Goal: Transaction & Acquisition: Purchase product/service

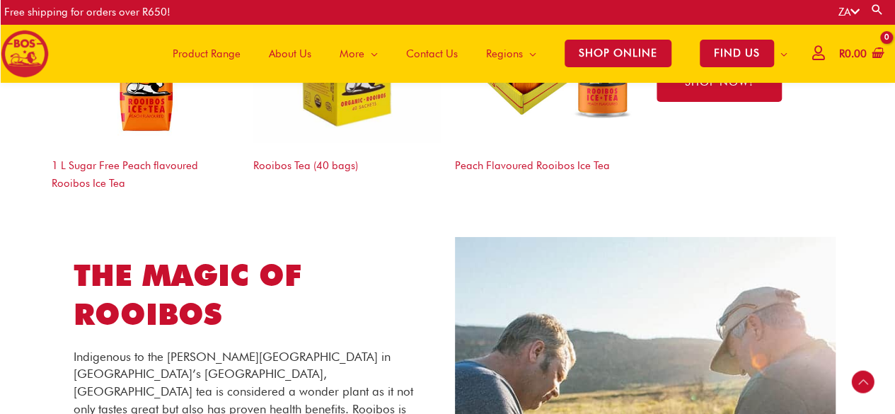
scroll to position [2124, 0]
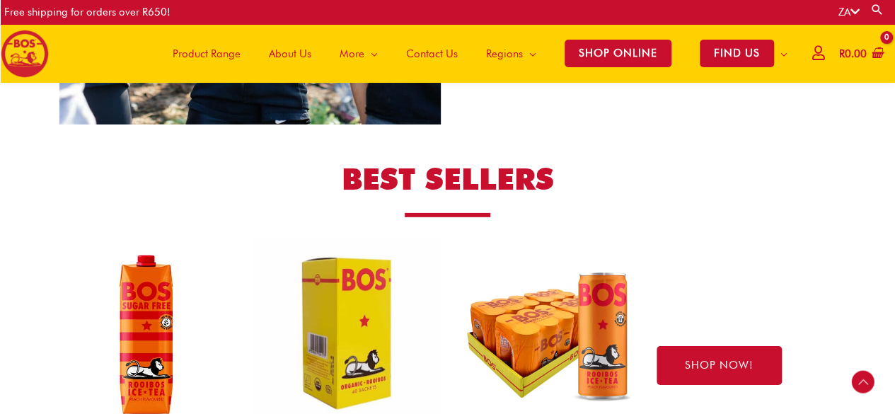
click at [210, 52] on span "Product Range" at bounding box center [207, 54] width 68 height 42
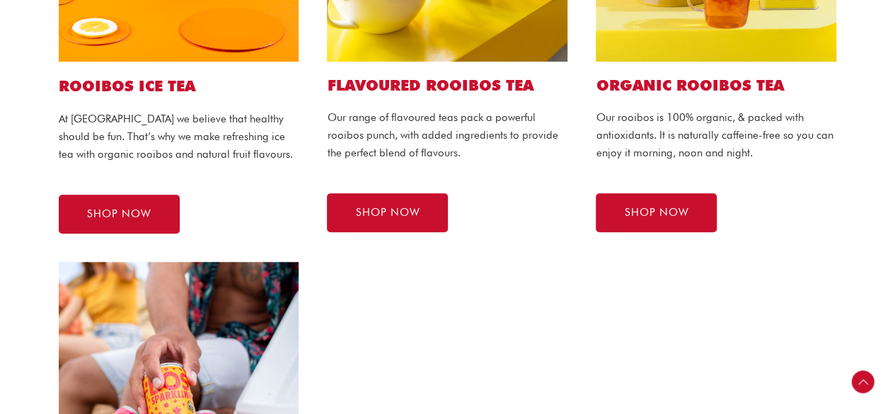
scroll to position [566, 0]
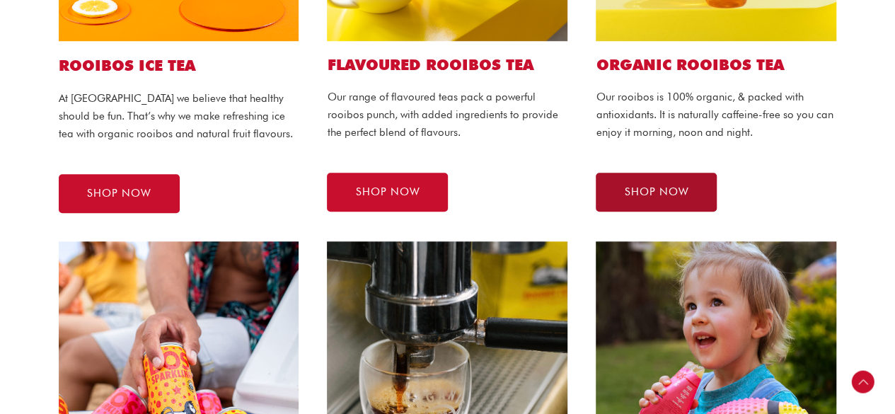
click at [654, 192] on span "SHOP NOW" at bounding box center [656, 192] width 64 height 11
